Goal: Task Accomplishment & Management: Manage account settings

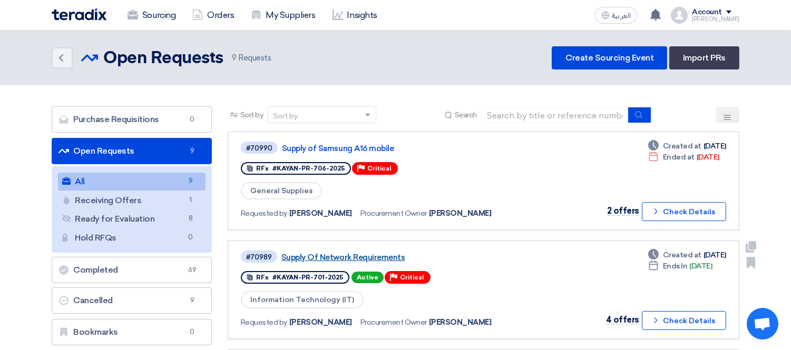
click at [337, 256] on link "Supply Of Network Requirements" at bounding box center [413, 257] width 264 height 9
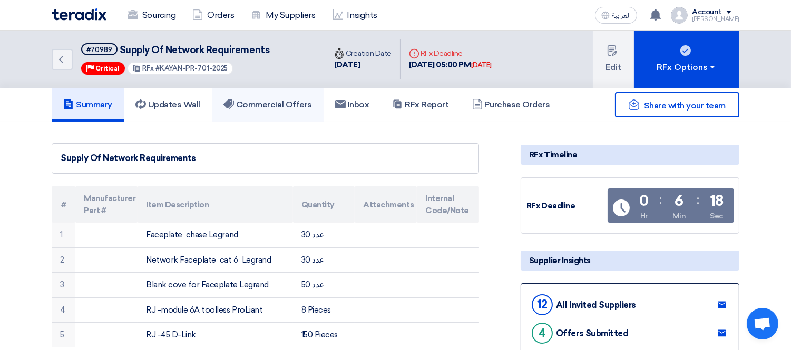
click at [276, 106] on h5 "Commercial Offers" at bounding box center [267, 105] width 89 height 11
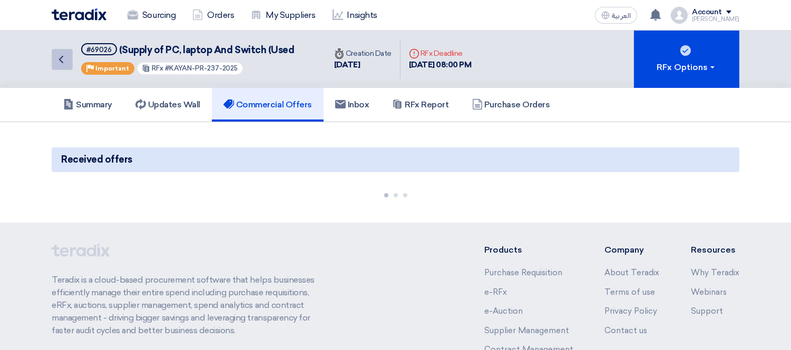
click at [61, 58] on icon "Back" at bounding box center [61, 59] width 13 height 13
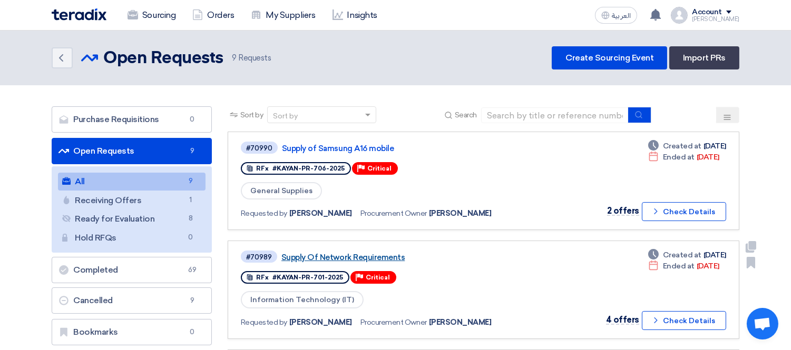
click at [374, 255] on link "Supply Of Network Requirements" at bounding box center [413, 257] width 264 height 9
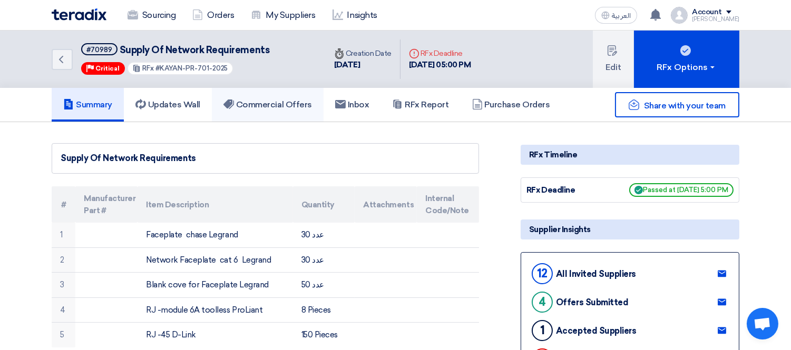
click at [264, 101] on h5 "Commercial Offers" at bounding box center [267, 105] width 89 height 11
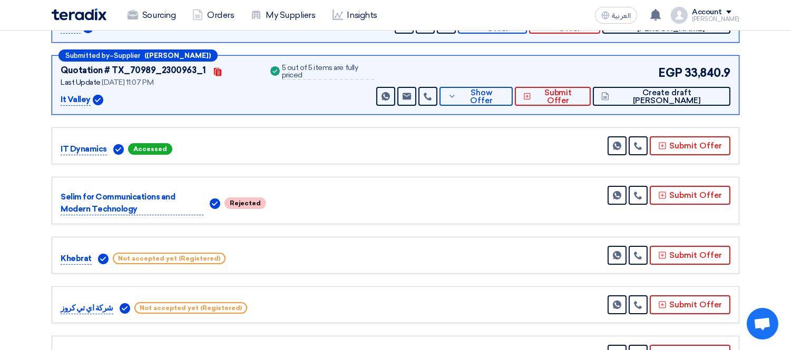
scroll to position [410, 0]
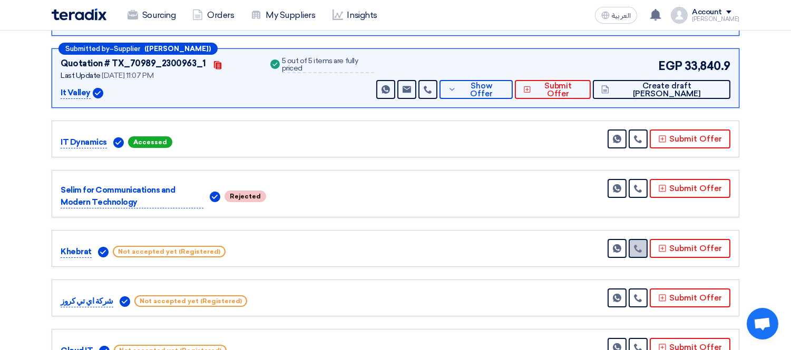
click at [637, 243] on link at bounding box center [638, 248] width 19 height 19
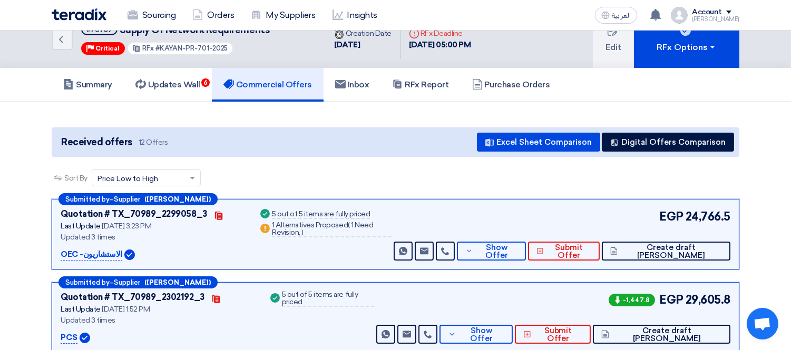
scroll to position [0, 0]
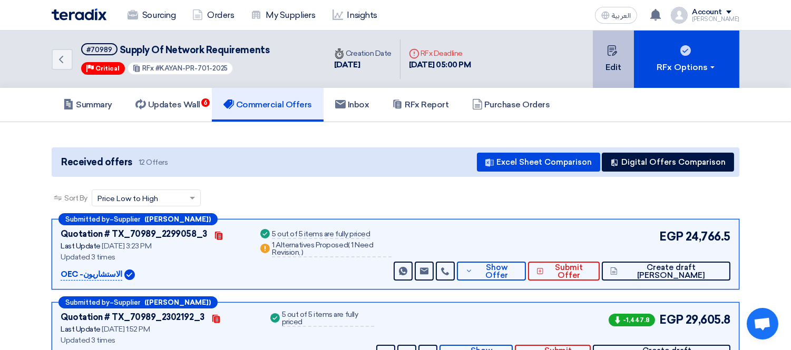
click at [619, 69] on button "Edit" at bounding box center [613, 59] width 41 height 57
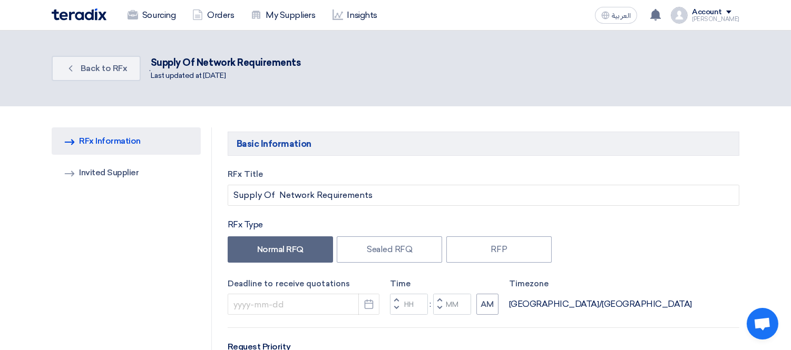
type input "8/12/2025"
type input "05"
type input "00"
click at [113, 170] on link "Invited Suppliers Invited Supplier" at bounding box center [126, 172] width 149 height 27
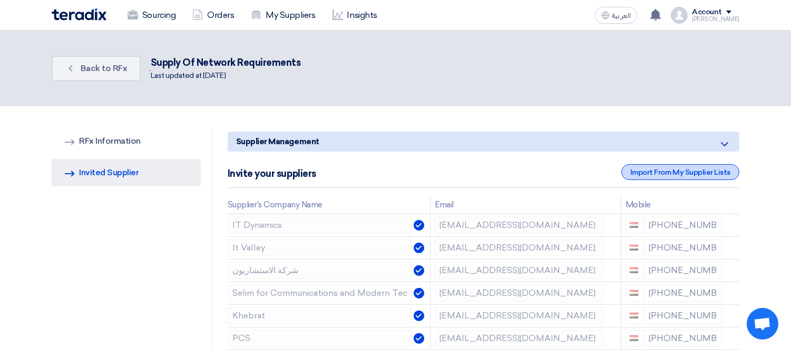
click at [651, 172] on div "Import From My Supplier Lists" at bounding box center [680, 172] width 118 height 16
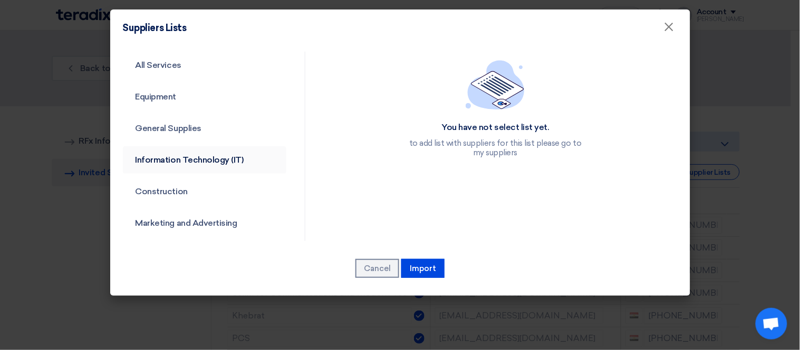
click at [202, 162] on link "Information Technology (IT)" at bounding box center [205, 160] width 164 height 27
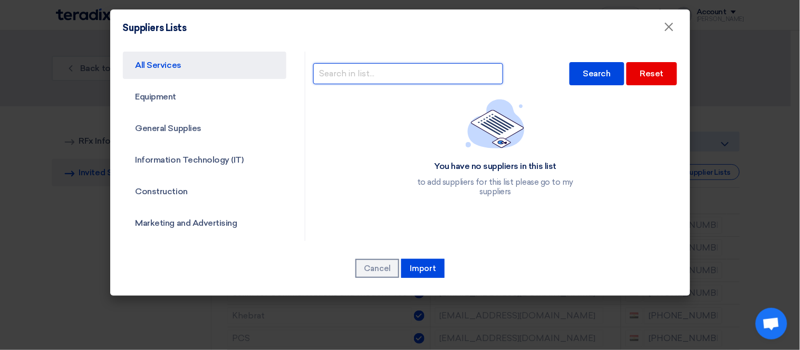
click at [340, 77] on input "text" at bounding box center [408, 73] width 190 height 21
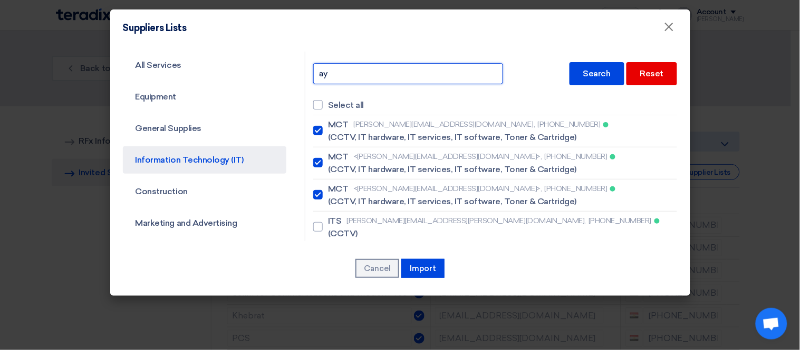
type input "a"
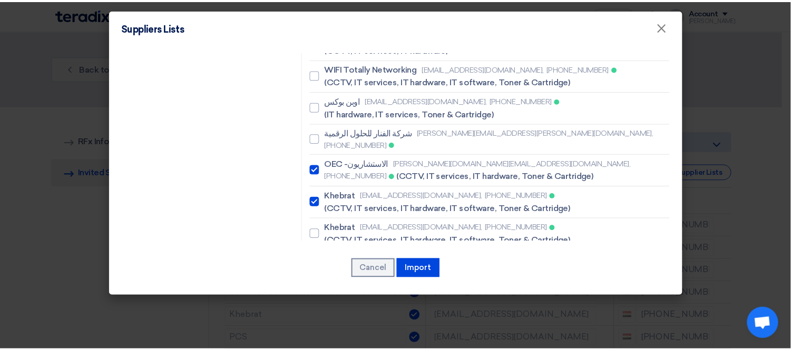
scroll to position [621, 0]
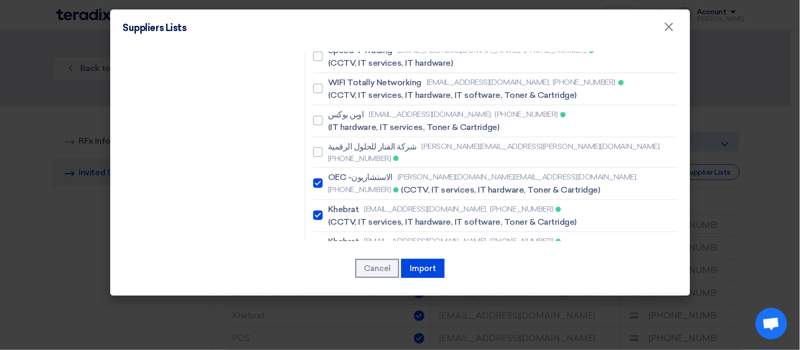
type input "khab"
click at [343, 236] on span "Khebrat" at bounding box center [343, 242] width 31 height 13
checkbox input "true"
click at [434, 273] on button "Import" at bounding box center [422, 268] width 43 height 19
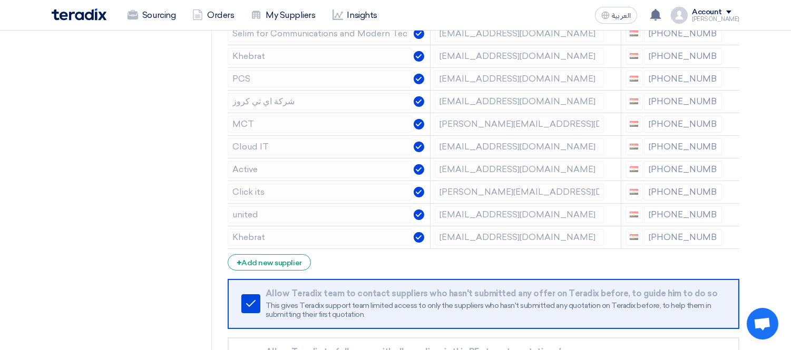
scroll to position [234, 0]
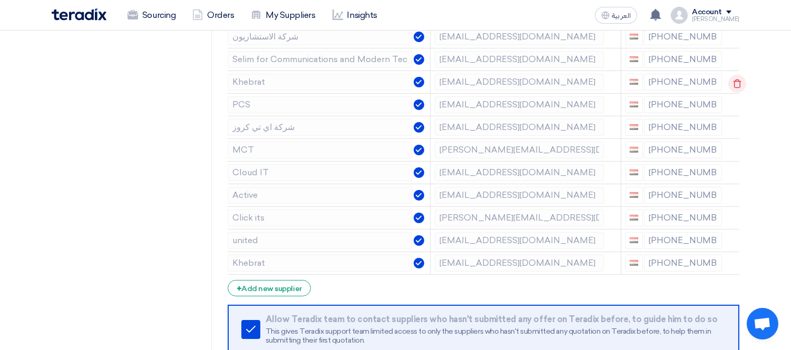
click at [735, 82] on icon at bounding box center [737, 84] width 18 height 18
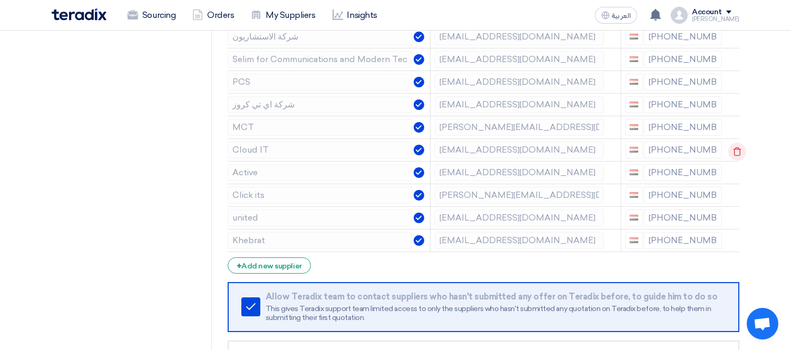
click at [735, 151] on icon at bounding box center [737, 152] width 18 height 18
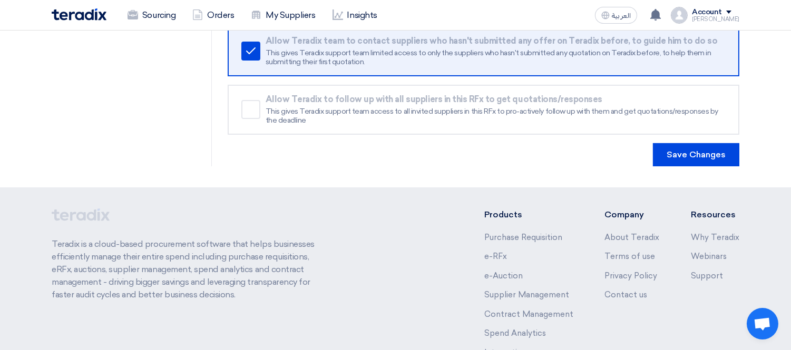
scroll to position [527, 0]
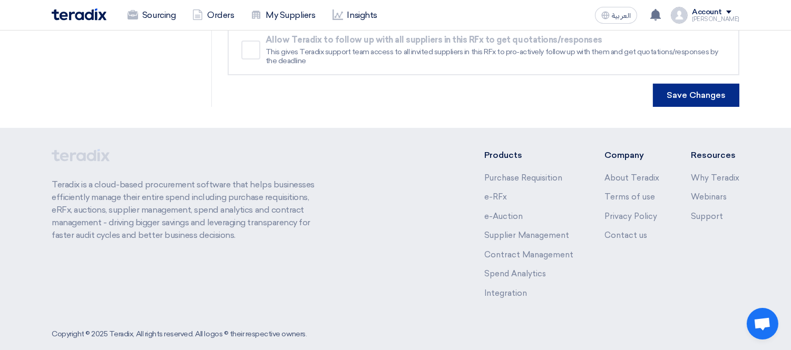
click at [671, 94] on button "Save Changes" at bounding box center [696, 95] width 86 height 23
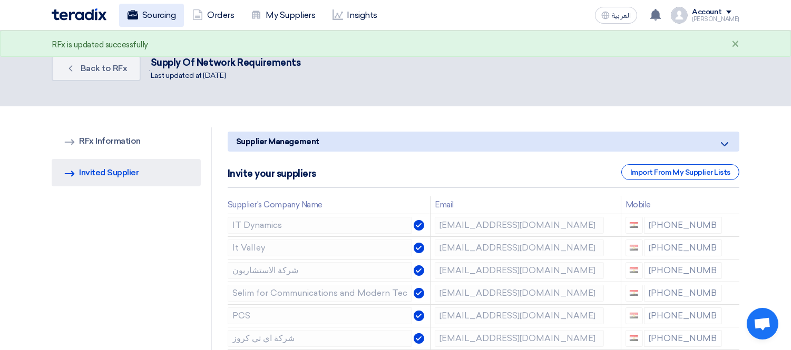
click at [143, 12] on link "Sourcing" at bounding box center [151, 15] width 65 height 23
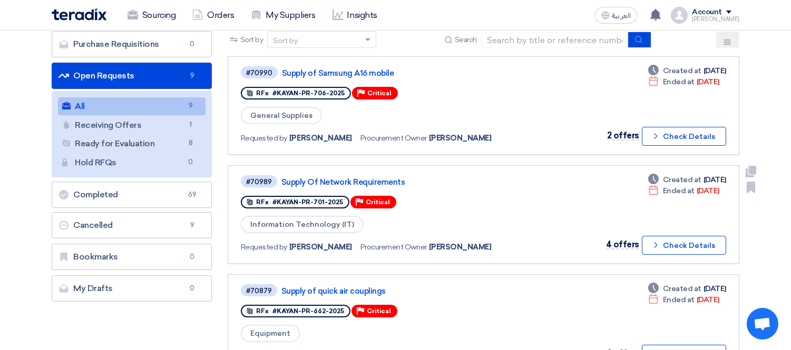
scroll to position [117, 0]
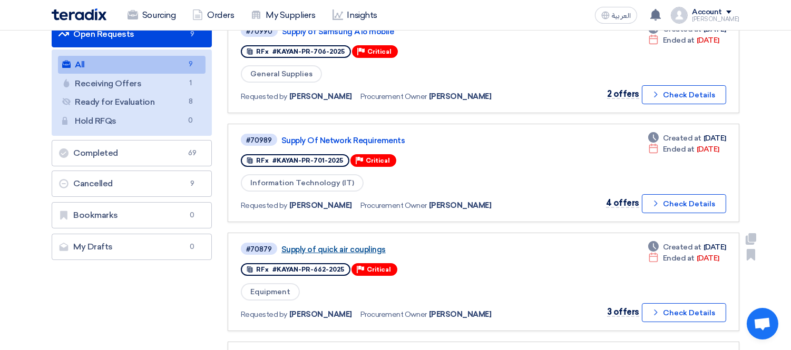
click at [353, 245] on link "Supply of quick air couplings" at bounding box center [413, 249] width 264 height 9
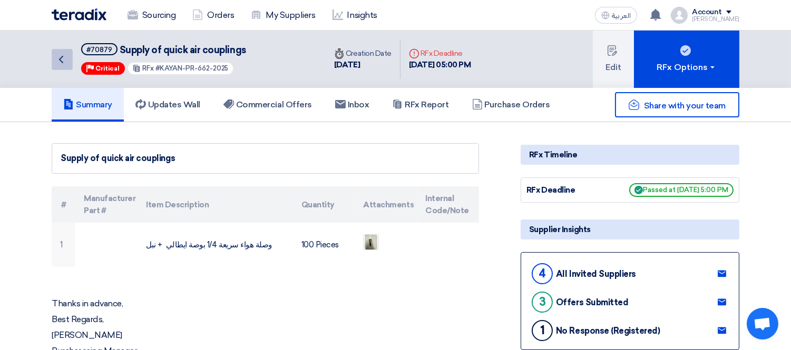
click at [59, 55] on icon "Back" at bounding box center [61, 59] width 13 height 13
